Goal: Task Accomplishment & Management: Manage account settings

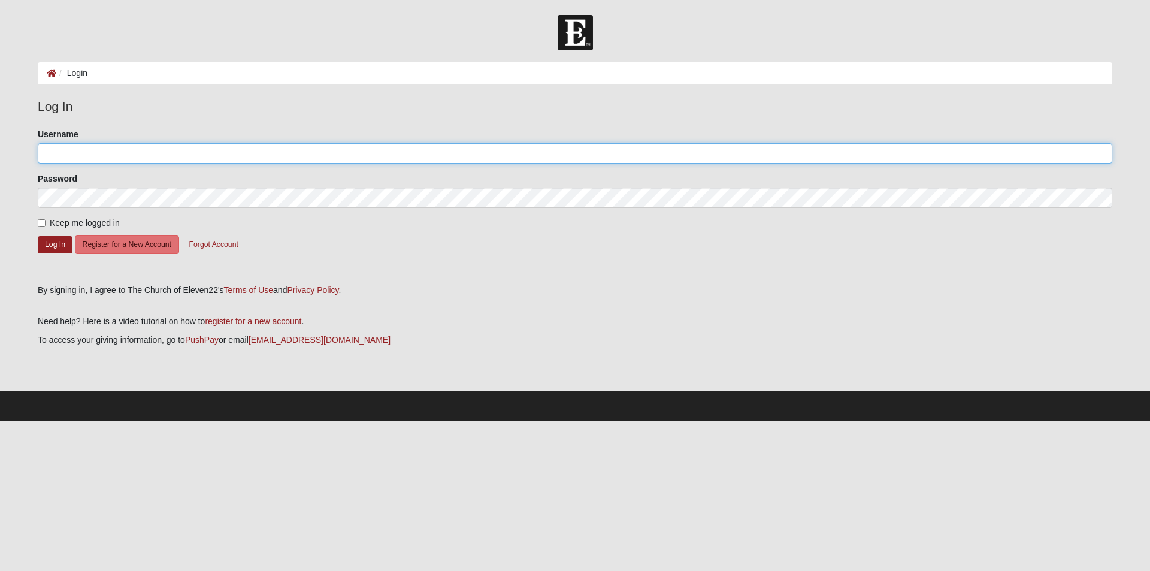
click at [225, 157] on input "Username" at bounding box center [575, 153] width 1074 height 20
click at [205, 337] on link "PushPay" at bounding box center [202, 340] width 34 height 10
click at [144, 147] on input "Username" at bounding box center [575, 153] width 1074 height 20
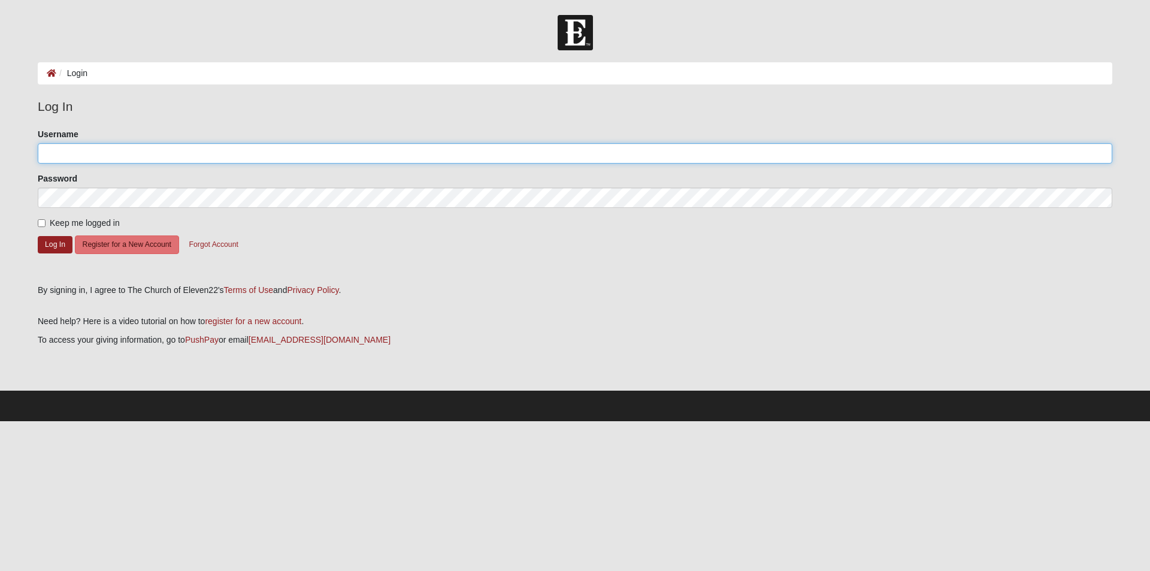
type input "Banksvp3"
click at [167, 162] on input "Banksvp3" at bounding box center [575, 153] width 1074 height 20
click at [217, 128] on div "Username Banksvp3" at bounding box center [575, 145] width 1074 height 35
click at [55, 246] on button "Log In" at bounding box center [55, 244] width 35 height 17
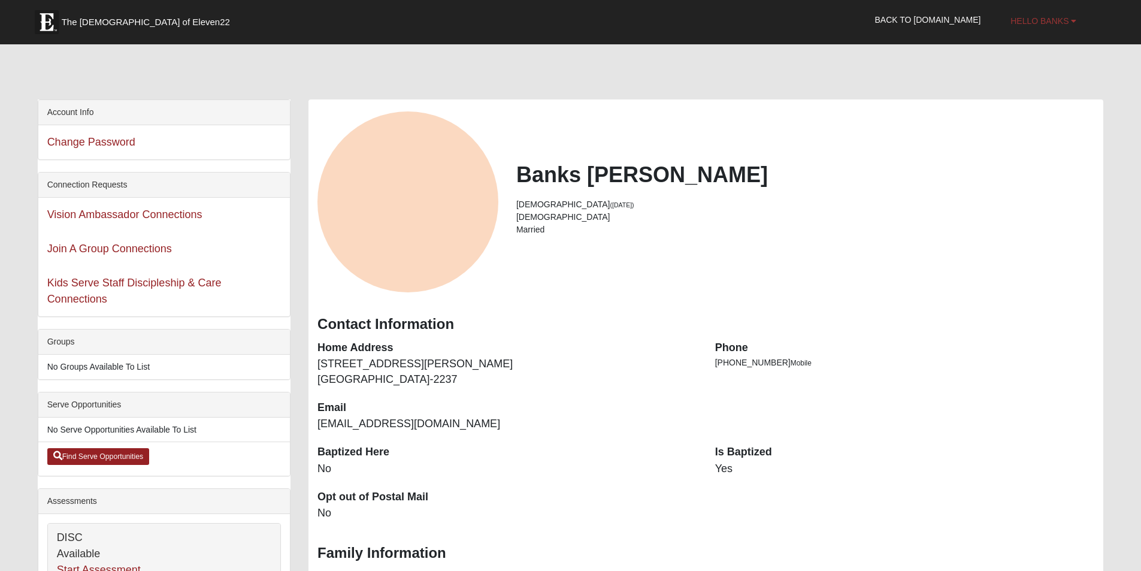
click at [1067, 17] on span "Hello Banks" at bounding box center [1039, 21] width 58 height 10
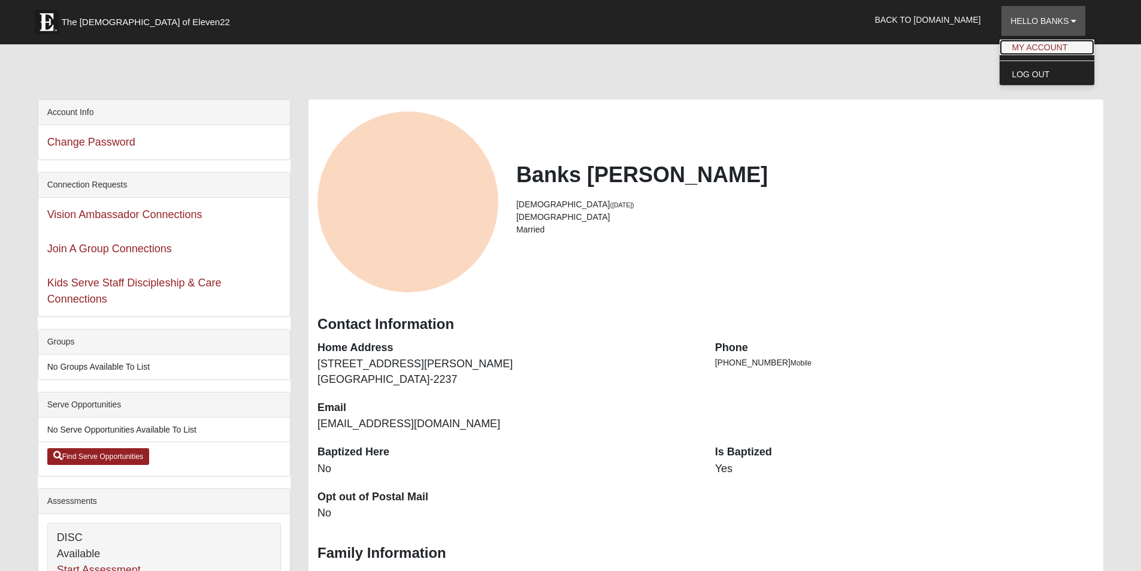
click at [1038, 54] on link "My Account" at bounding box center [1047, 48] width 95 height 16
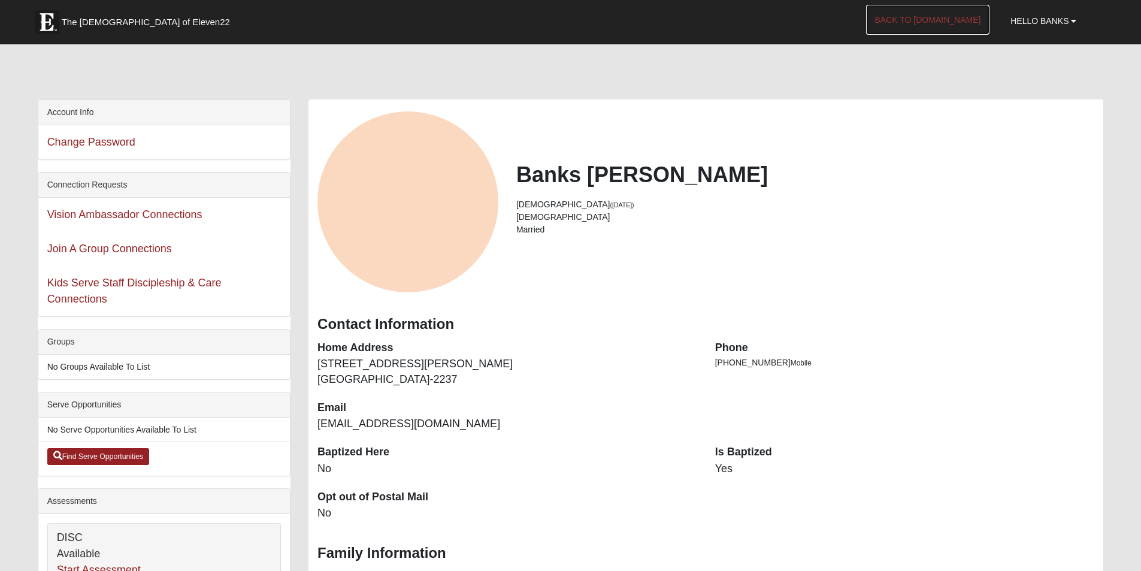
click at [941, 25] on link "Back to COE22.com" at bounding box center [928, 20] width 124 height 30
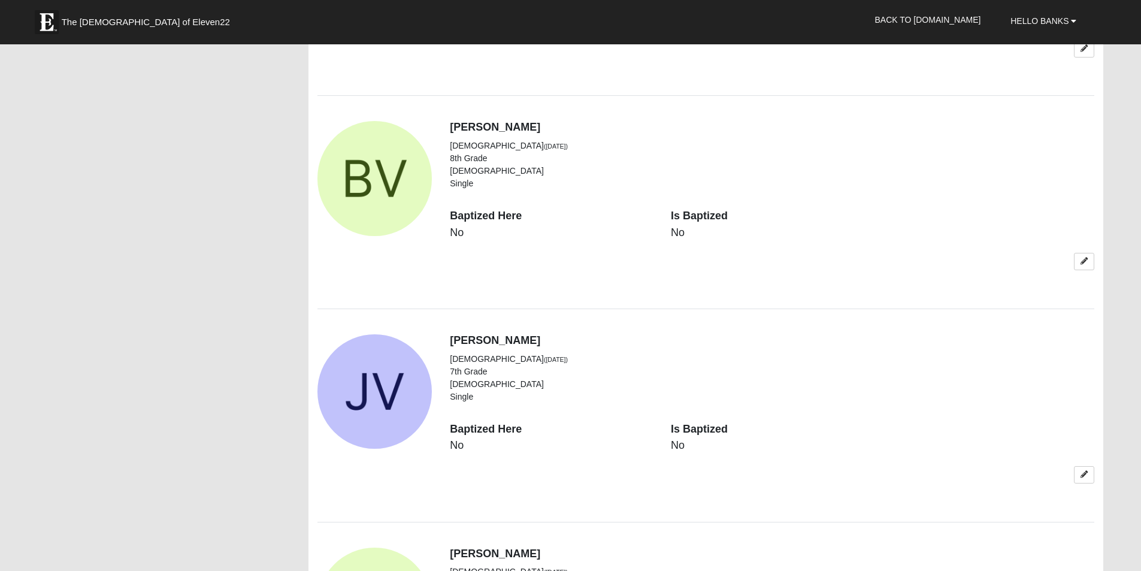
scroll to position [1198, 0]
